Goal: Task Accomplishment & Management: Use online tool/utility

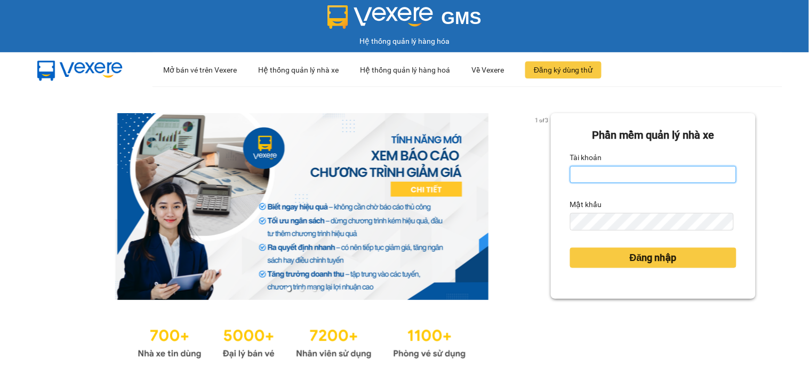
click at [594, 166] on input "Tài khoản" at bounding box center [653, 174] width 166 height 17
type input "ngannt.phucanex"
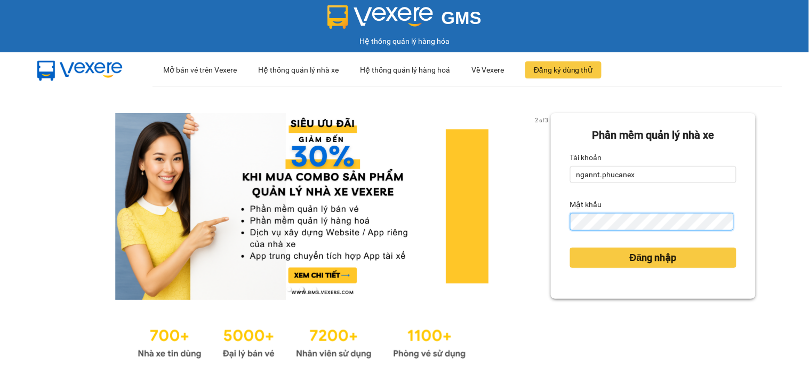
click at [570, 248] on button "Đăng nhập" at bounding box center [653, 258] width 166 height 20
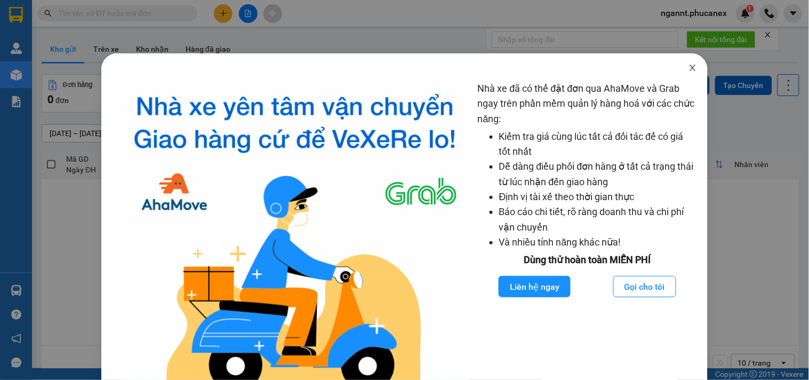
click at [690, 67] on icon "close" at bounding box center [693, 68] width 6 height 6
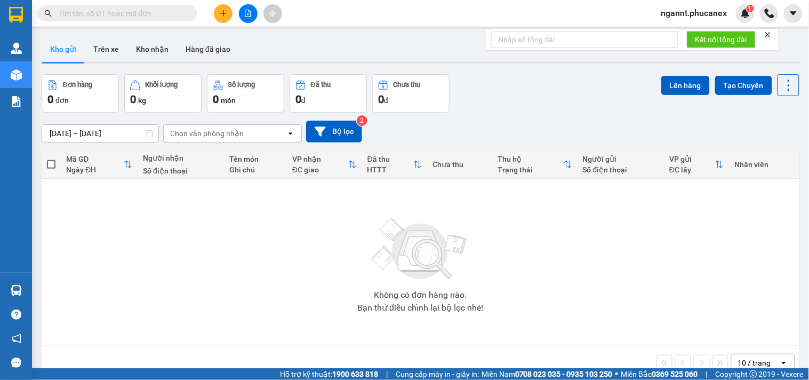
click at [148, 19] on span at bounding box center [117, 13] width 160 height 16
click at [149, 16] on input "text" at bounding box center [122, 13] width 126 height 12
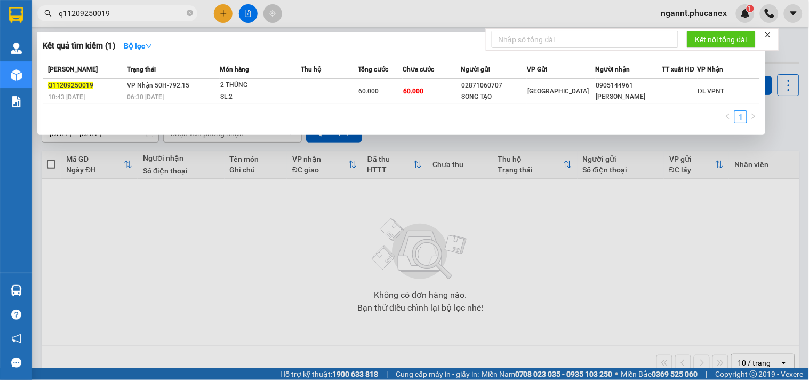
click at [85, 11] on input "q11209250019" at bounding box center [122, 13] width 126 height 12
type input "q11210250019"
